Goal: Task Accomplishment & Management: Manage account settings

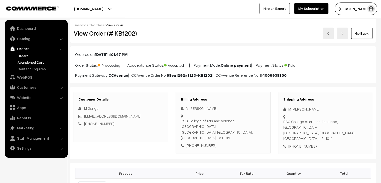
drag, startPoint x: 0, startPoint y: 0, endPoint x: 29, endPoint y: 61, distance: 67.5
click at [29, 61] on link "Abandoned Cart" at bounding box center [41, 62] width 50 height 5
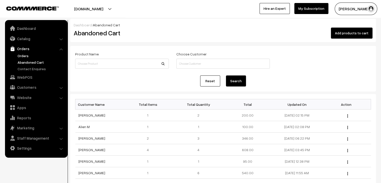
click at [24, 56] on link "Orders" at bounding box center [41, 55] width 50 height 5
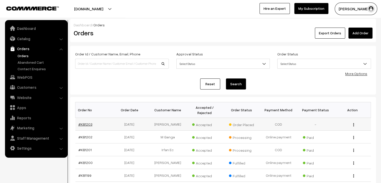
click at [86, 122] on link "#KB1203" at bounding box center [85, 124] width 14 height 4
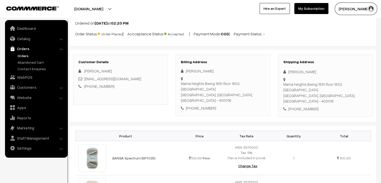
scroll to position [50, 0]
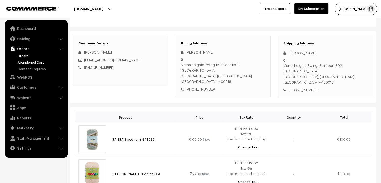
click at [30, 61] on link "Abandoned Cart" at bounding box center [41, 62] width 50 height 5
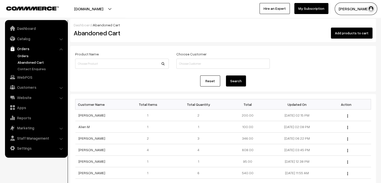
click at [19, 54] on link "Orders" at bounding box center [41, 55] width 50 height 5
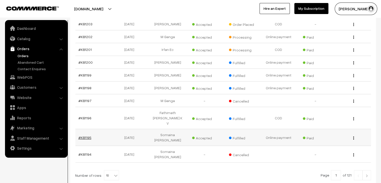
click at [88, 135] on link "#KB1195" at bounding box center [84, 137] width 13 height 4
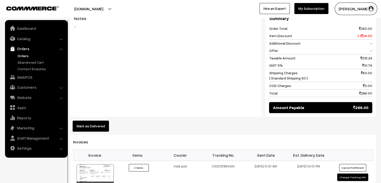
scroll to position [276, 0]
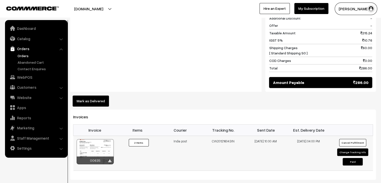
drag, startPoint x: 235, startPoint y: 134, endPoint x: 209, endPoint y: 134, distance: 25.3
click at [209, 136] on td "CW201216043IN" at bounding box center [223, 153] width 43 height 35
copy td "CW201216043IN"
click at [25, 57] on link "Orders" at bounding box center [41, 55] width 50 height 5
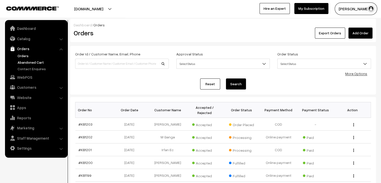
click at [37, 64] on link "Abandoned Cart" at bounding box center [41, 62] width 50 height 5
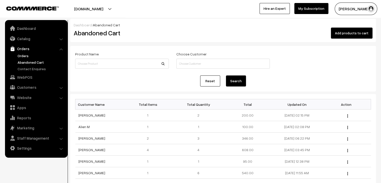
click at [24, 55] on link "Orders" at bounding box center [41, 55] width 50 height 5
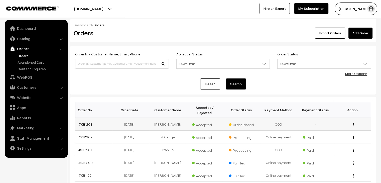
click at [81, 122] on link "#KB1203" at bounding box center [85, 124] width 14 height 4
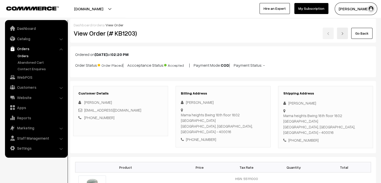
click at [23, 52] on link "Orders" at bounding box center [36, 48] width 60 height 9
click at [21, 56] on link "Orders" at bounding box center [41, 55] width 50 height 5
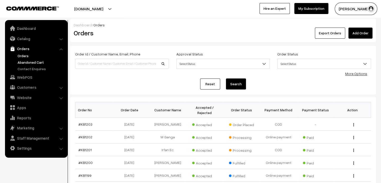
click at [20, 62] on link "Abandoned Cart" at bounding box center [41, 62] width 50 height 5
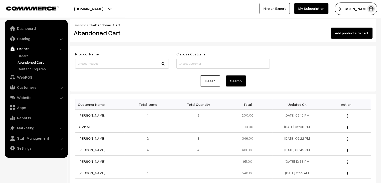
click at [24, 55] on link "Orders" at bounding box center [41, 55] width 50 height 5
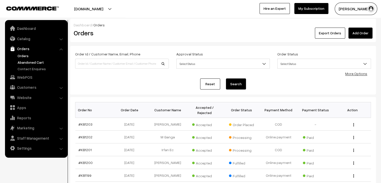
click at [45, 62] on link "Abandoned Cart" at bounding box center [41, 62] width 50 height 5
click at [28, 62] on link "Abandoned Cart" at bounding box center [41, 62] width 50 height 5
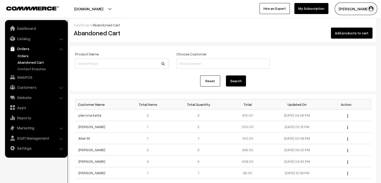
click at [26, 58] on link "Orders" at bounding box center [41, 55] width 50 height 5
click at [26, 56] on link "Orders" at bounding box center [41, 55] width 50 height 5
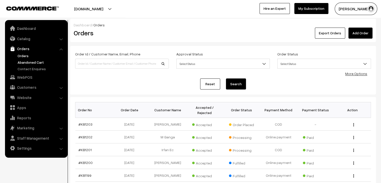
click at [41, 62] on link "Abandoned Cart" at bounding box center [41, 62] width 50 height 5
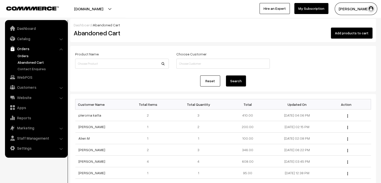
click at [29, 54] on link "Orders" at bounding box center [41, 55] width 50 height 5
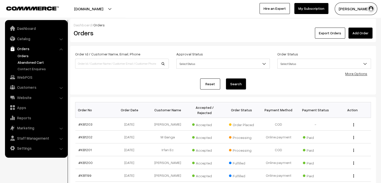
click at [32, 60] on link "Abandoned Cart" at bounding box center [41, 62] width 50 height 5
click at [29, 62] on link "Abandoned Cart" at bounding box center [41, 62] width 50 height 5
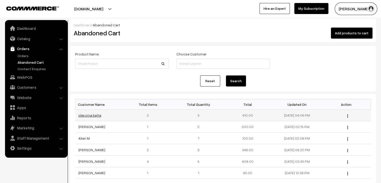
click at [92, 116] on link "pleroma katta" at bounding box center [89, 115] width 23 height 4
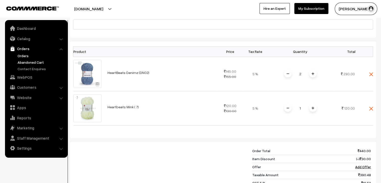
click at [28, 54] on link "Orders" at bounding box center [41, 55] width 50 height 5
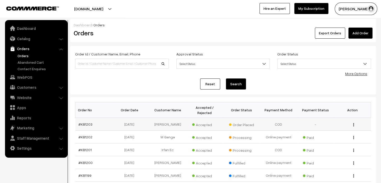
drag, startPoint x: 84, startPoint y: 118, endPoint x: 86, endPoint y: 115, distance: 3.6
click at [84, 122] on link "#KB1203" at bounding box center [85, 124] width 14 height 4
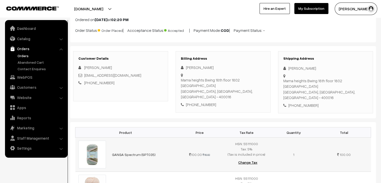
scroll to position [33, 0]
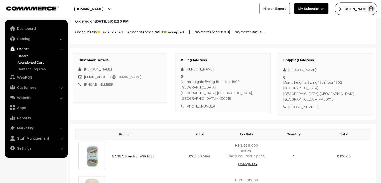
click at [37, 61] on link "Abandoned Cart" at bounding box center [41, 62] width 50 height 5
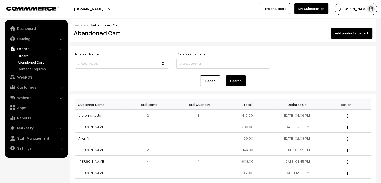
click at [30, 54] on link "Orders" at bounding box center [41, 55] width 50 height 5
click at [29, 55] on link "Orders" at bounding box center [41, 55] width 50 height 5
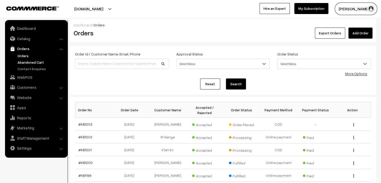
click at [39, 64] on link "Abandoned Cart" at bounding box center [41, 62] width 50 height 5
